Goal: Information Seeking & Learning: Check status

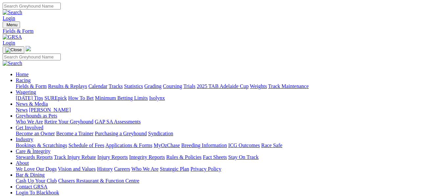
click at [78, 83] on link "Results & Replays" at bounding box center [67, 86] width 39 height 6
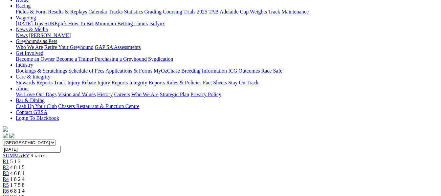
scroll to position [70, 0]
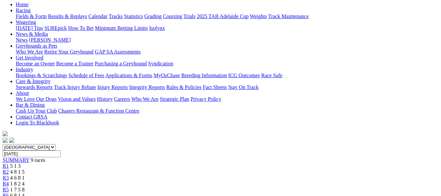
click at [25, 169] on span "4 8 1 5" at bounding box center [17, 172] width 14 height 6
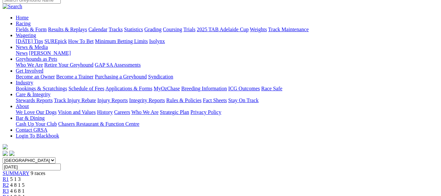
scroll to position [39, 0]
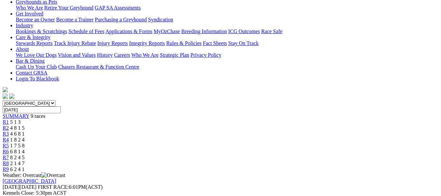
scroll to position [79, 0]
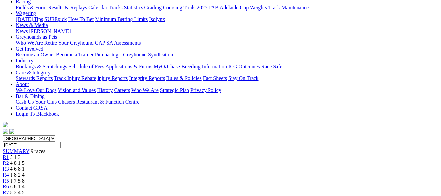
click at [25, 172] on span "1 8 2 4" at bounding box center [17, 175] width 14 height 6
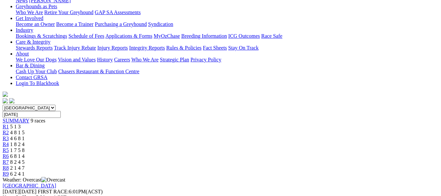
scroll to position [88, 0]
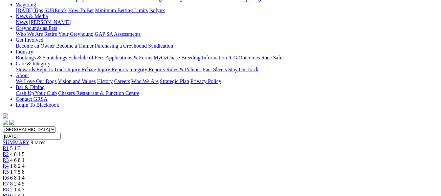
click at [25, 169] on span "1 7 5 8" at bounding box center [17, 172] width 14 height 6
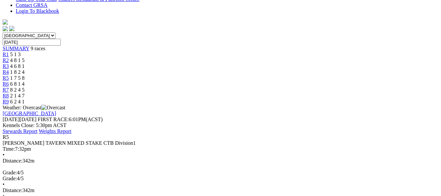
scroll to position [184, 0]
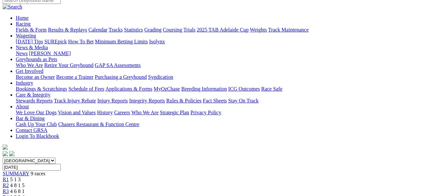
scroll to position [53, 0]
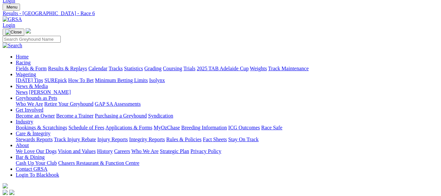
scroll to position [13, 0]
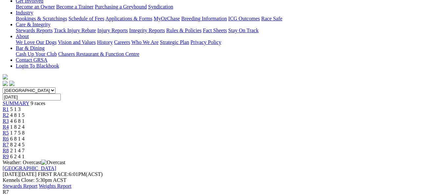
scroll to position [123, 0]
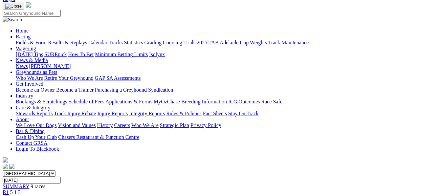
scroll to position [31, 0]
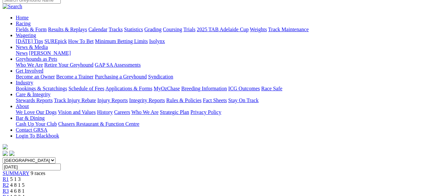
scroll to position [39, 0]
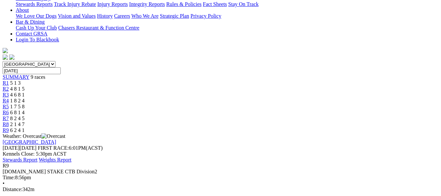
scroll to position [175, 0]
